Goal: Task Accomplishment & Management: Manage account settings

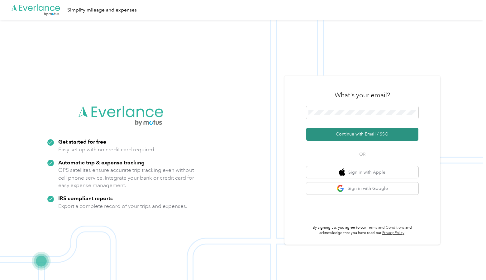
click at [361, 133] on button "Continue with Email / SSO" at bounding box center [362, 134] width 112 height 13
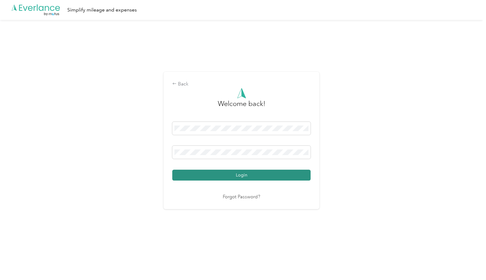
click at [256, 175] on button "Login" at bounding box center [241, 175] width 138 height 11
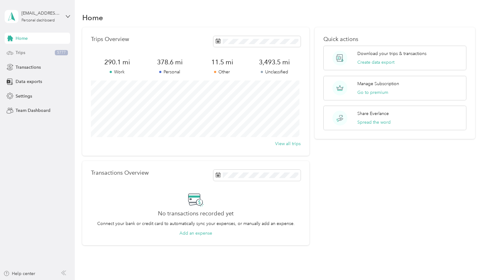
click at [22, 52] on span "Trips" at bounding box center [21, 52] width 10 height 7
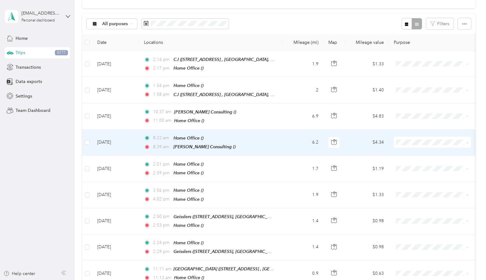
scroll to position [62, 0]
